Goal: Task Accomplishment & Management: Manage account settings

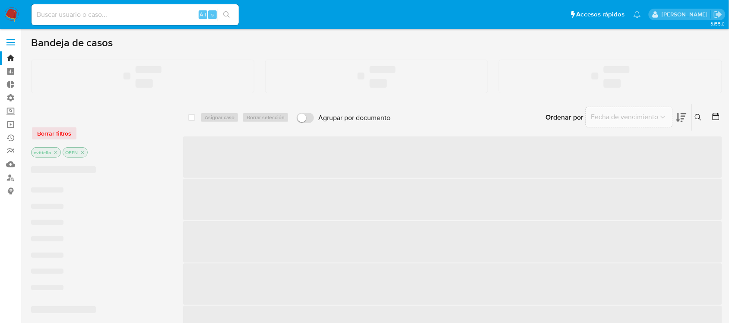
click at [91, 15] on input at bounding box center [135, 14] width 207 height 11
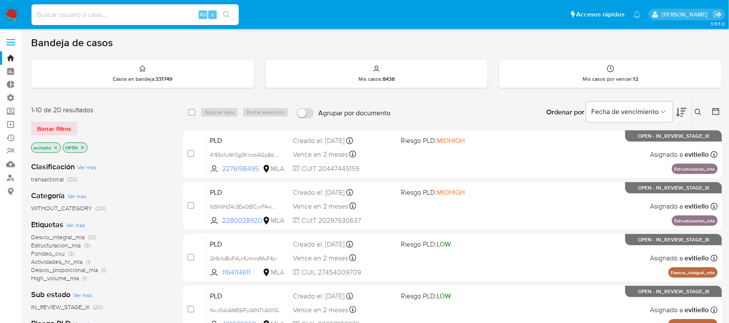
paste input "487698330"
type input "487698330"
click at [230, 14] on button "search-icon" at bounding box center [227, 15] width 18 height 12
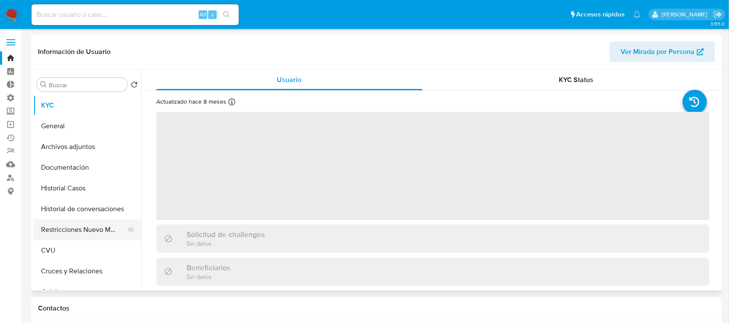
click at [73, 225] on button "Restricciones Nuevo Mundo" at bounding box center [83, 229] width 101 height 21
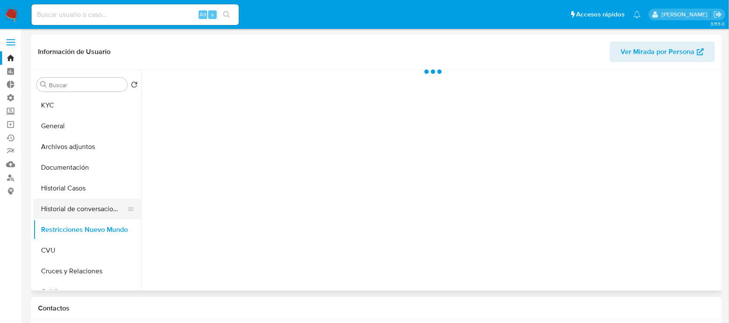
click at [78, 202] on button "Historial de conversaciones" at bounding box center [83, 209] width 101 height 21
select select "10"
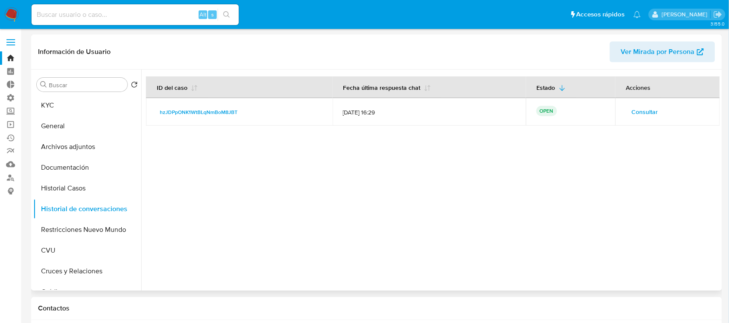
click at [647, 109] on span "Consultar" at bounding box center [645, 112] width 26 height 12
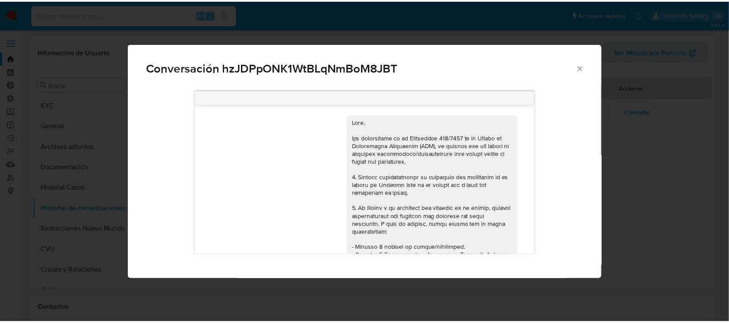
scroll to position [405, 0]
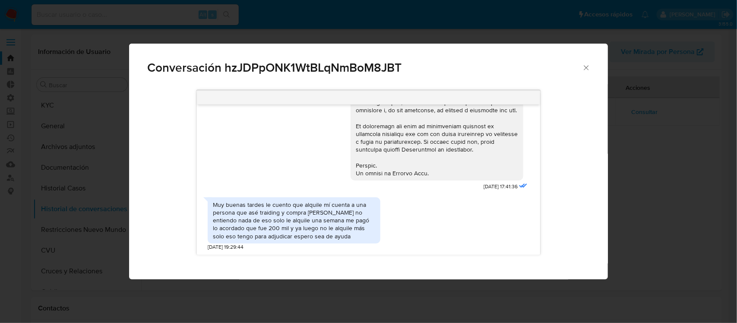
click at [61, 77] on div "Conversación hzJDPpONK1WtBLqNmBoM8JBT 18/08/2025 17:41:36 Muy buenas tardes le …" at bounding box center [368, 161] width 737 height 323
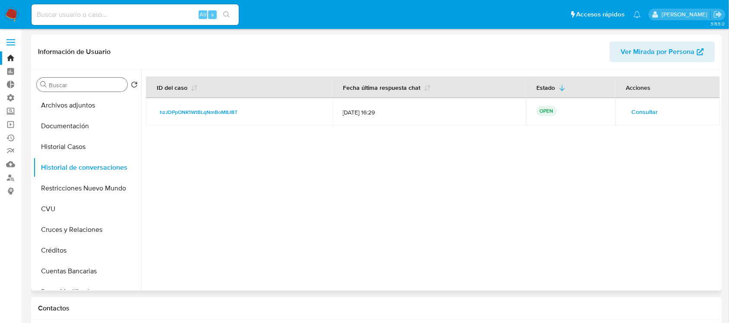
scroll to position [28, 0]
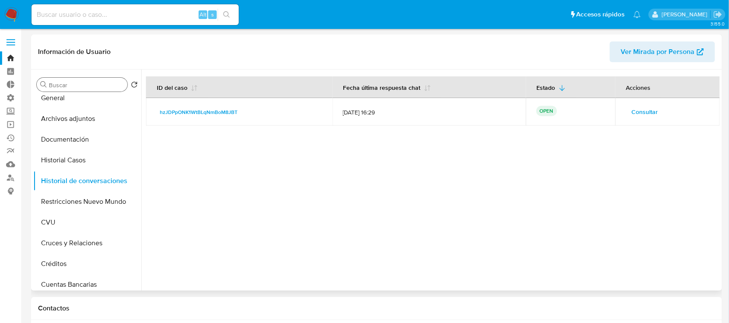
click at [75, 88] on input "Buscar" at bounding box center [86, 85] width 75 height 8
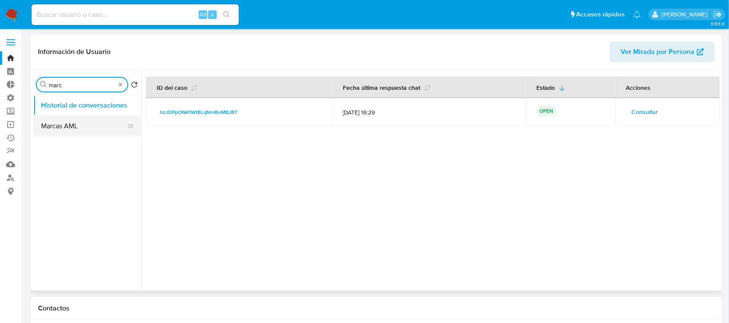
type input "marc"
click at [73, 122] on button "Marcas AML" at bounding box center [83, 126] width 101 height 21
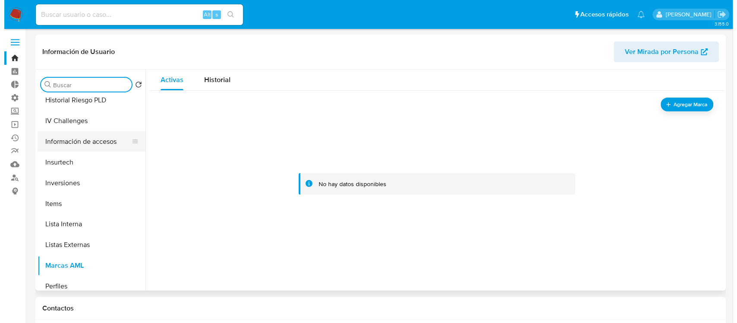
scroll to position [406, 0]
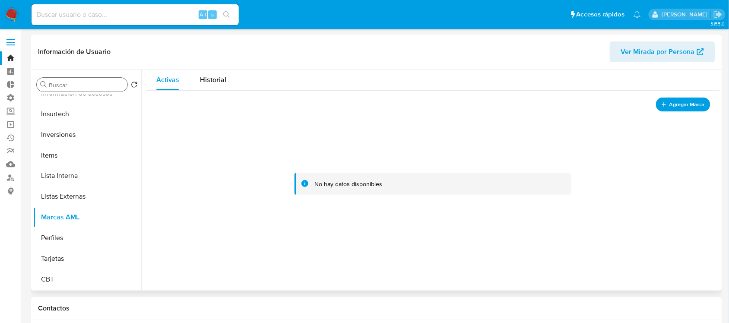
click at [689, 108] on span "Agregar Marca" at bounding box center [686, 104] width 35 height 11
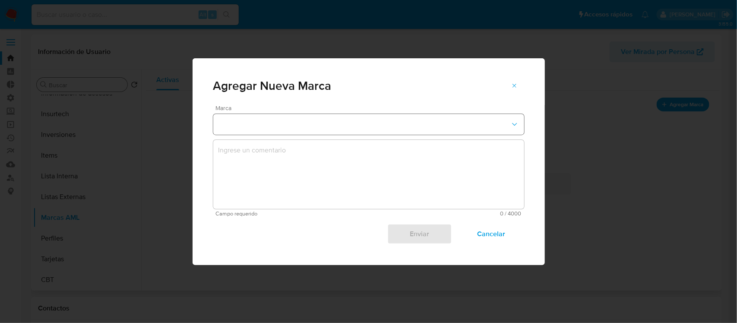
click at [318, 117] on button "marks-modal" at bounding box center [368, 124] width 311 height 21
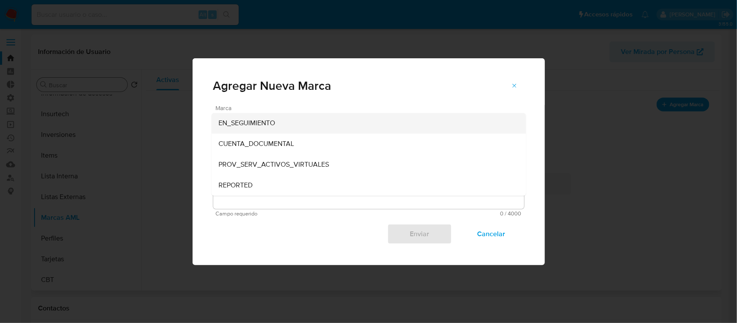
click at [294, 124] on div "EN_SEGUIMIENTO" at bounding box center [366, 123] width 295 height 21
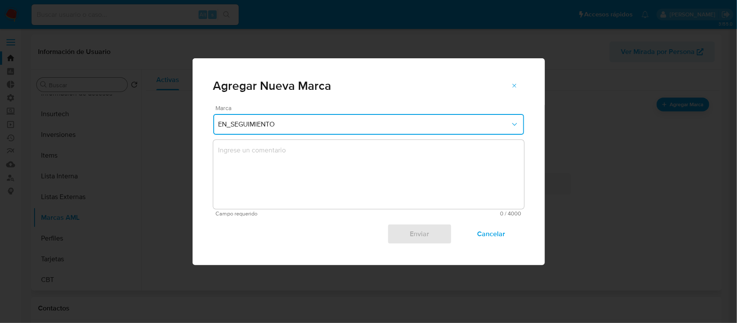
click at [286, 154] on textarea "marks-modal" at bounding box center [368, 174] width 311 height 69
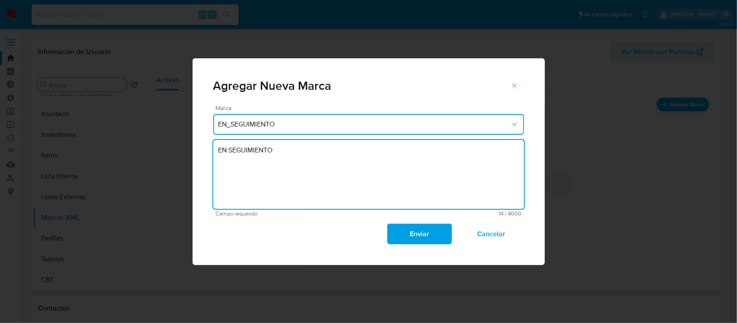
type textarea "EN SEGUIMIENTO"
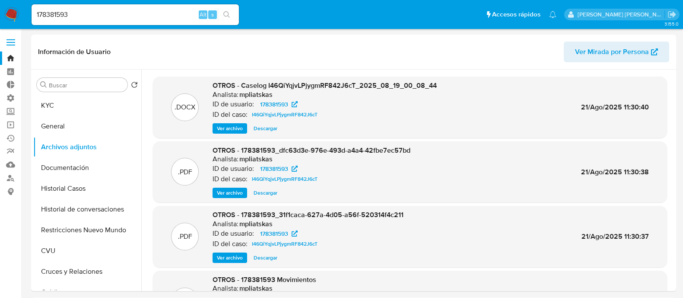
select select "10"
click at [126, 17] on input "178381593" at bounding box center [135, 14] width 207 height 11
paste input "sdoAhh7ajXrHAywJQGiYAEpR"
type input "sdoAhh7ajXrHAywJQGiYAEpR"
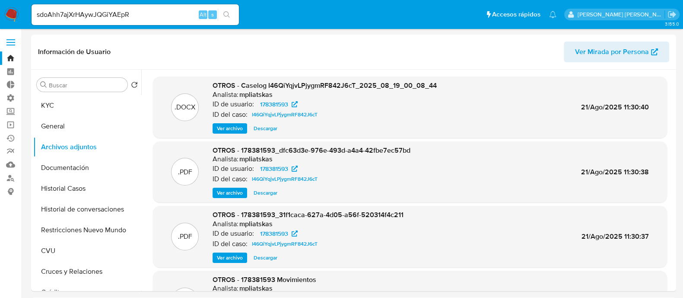
click at [231, 10] on button "search-icon" at bounding box center [227, 15] width 18 height 12
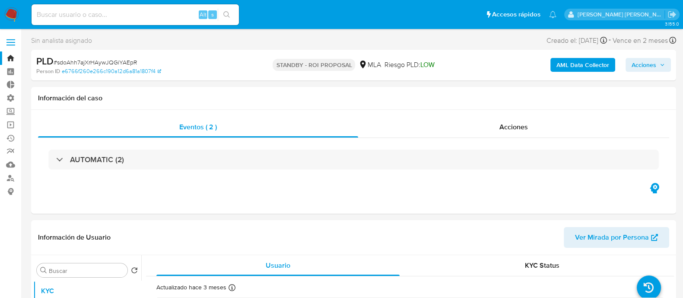
select select "10"
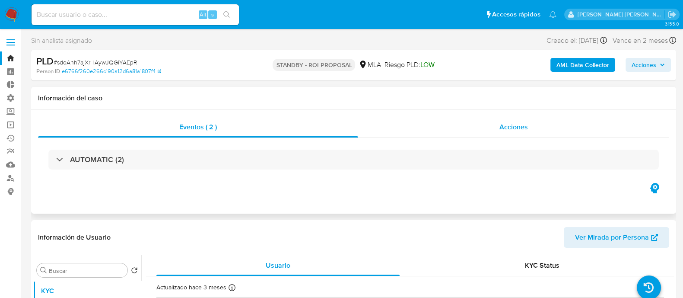
click at [483, 124] on div "Acciones" at bounding box center [513, 127] width 311 height 21
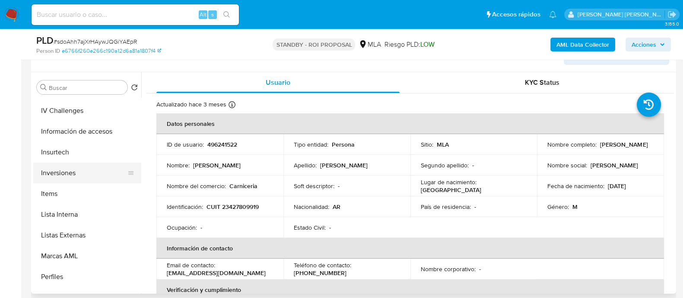
scroll to position [406, 0]
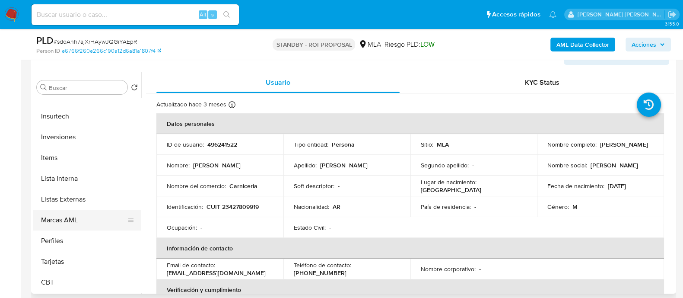
click at [86, 216] on button "Marcas AML" at bounding box center [83, 219] width 101 height 21
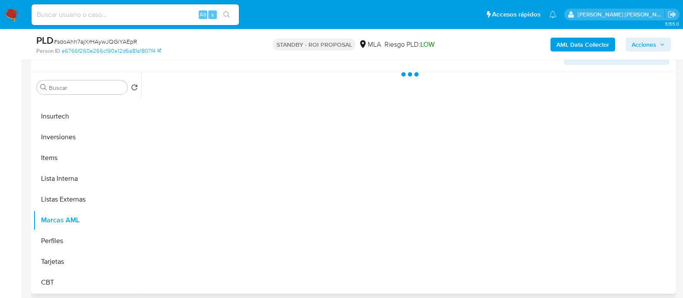
scroll to position [406, 0]
